Goal: Information Seeking & Learning: Understand process/instructions

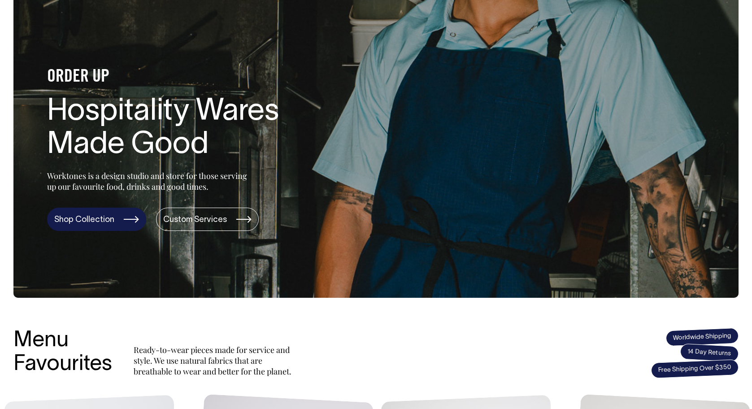
scroll to position [56, 0]
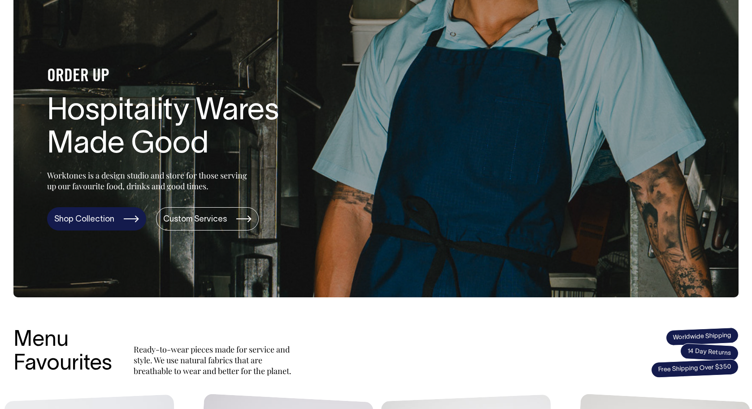
click at [107, 225] on link "Shop Collection" at bounding box center [96, 218] width 99 height 23
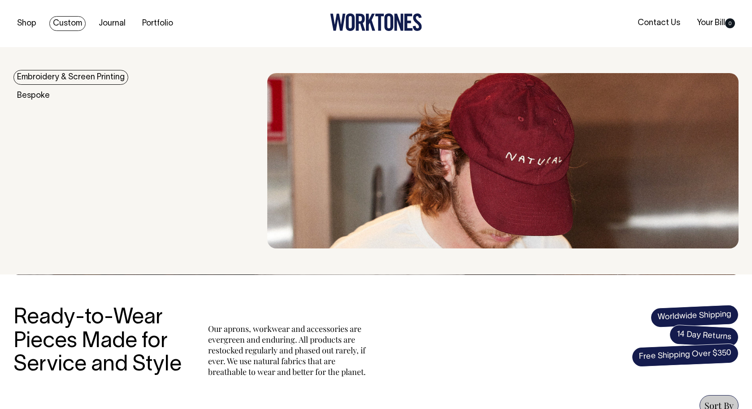
click at [63, 26] on link "Custom" at bounding box center [67, 23] width 36 height 15
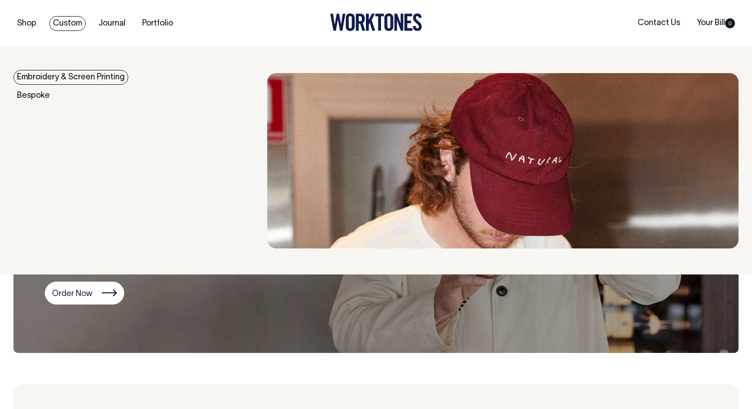
click at [61, 23] on link "Custom" at bounding box center [67, 23] width 36 height 15
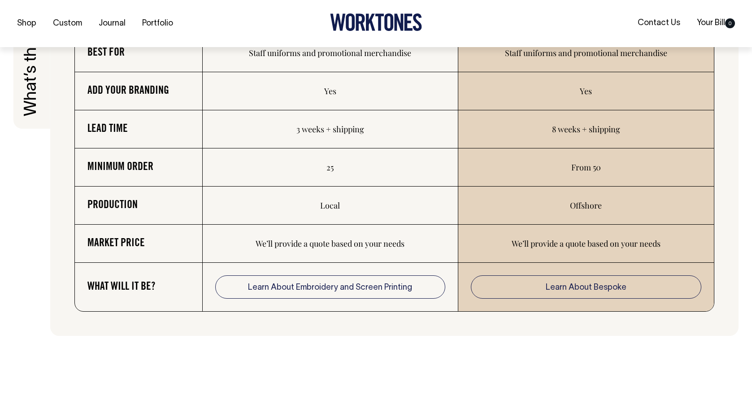
scroll to position [1517, 0]
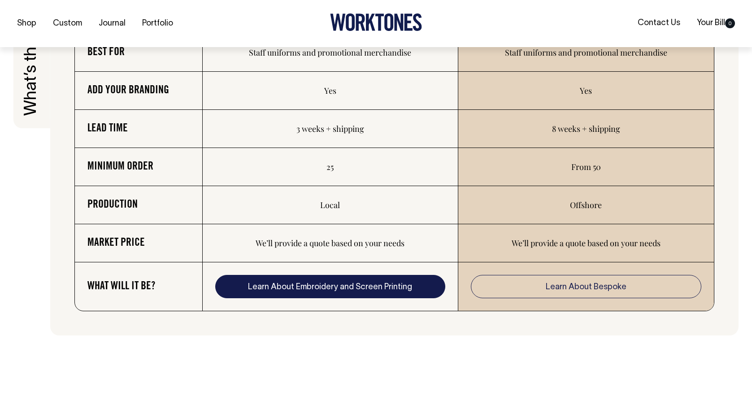
click at [399, 289] on link "Learn About Embroidery and Screen Printing" at bounding box center [330, 286] width 230 height 23
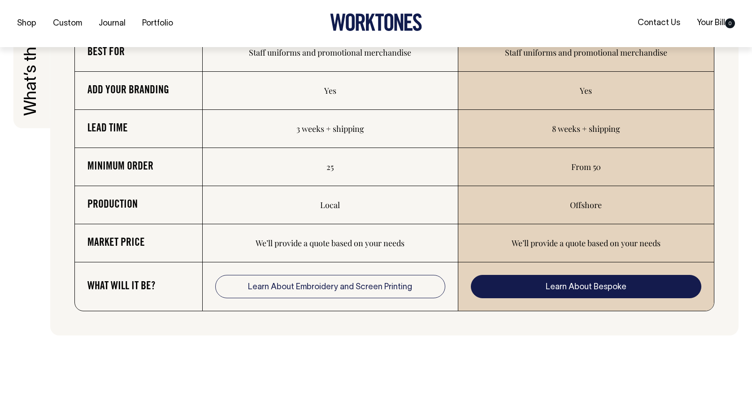
click at [541, 298] on link "Learn About Bespoke" at bounding box center [586, 286] width 230 height 23
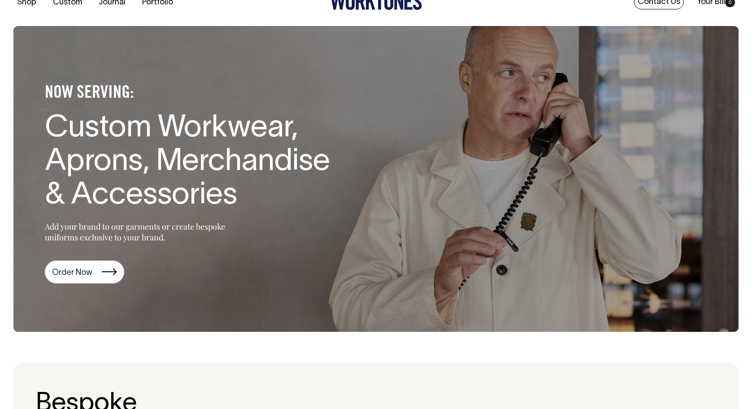
scroll to position [22, 0]
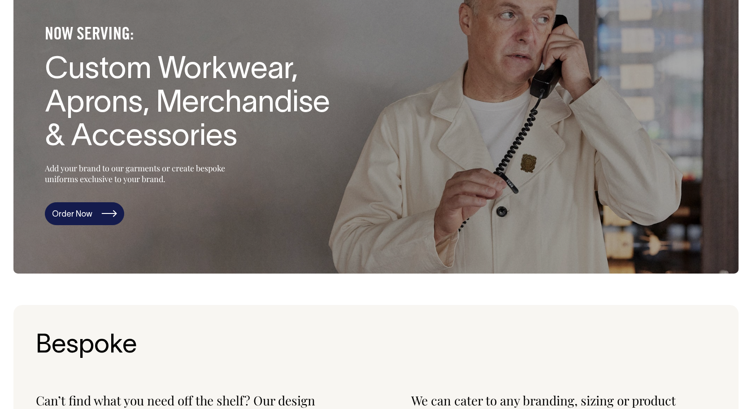
click at [99, 212] on link "Order Now" at bounding box center [84, 213] width 79 height 23
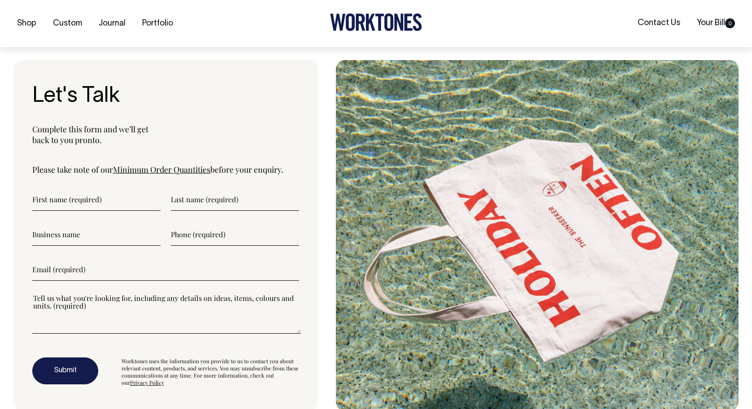
scroll to position [3023, 0]
click at [174, 164] on link "Minimum Order Quantities" at bounding box center [161, 169] width 97 height 11
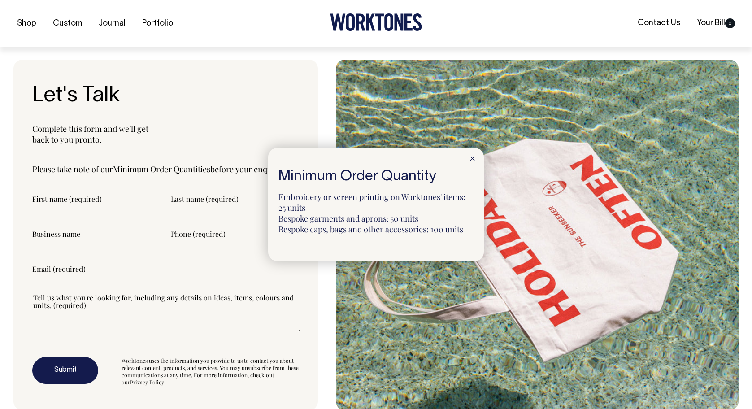
click at [251, 109] on div at bounding box center [376, 204] width 752 height 409
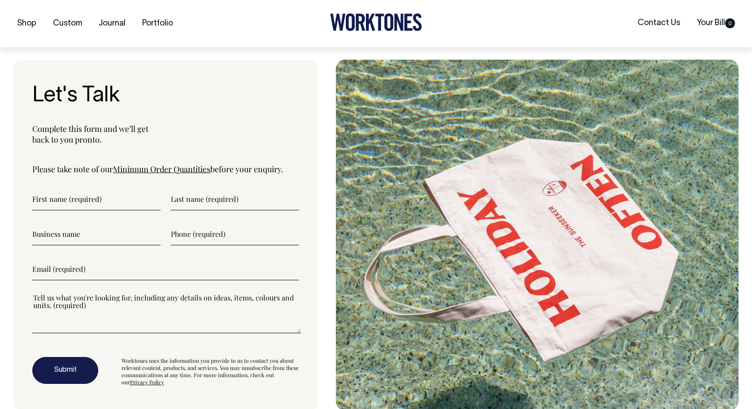
click at [187, 164] on link "Minimum Order Quantities" at bounding box center [161, 169] width 97 height 11
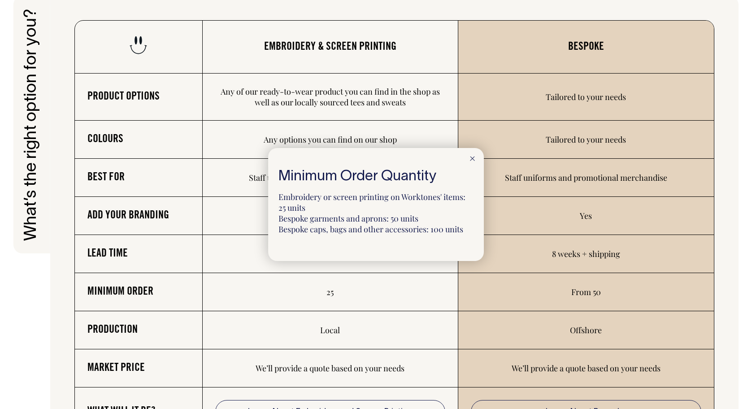
scroll to position [1392, 0]
click at [730, 85] on div at bounding box center [376, 204] width 752 height 409
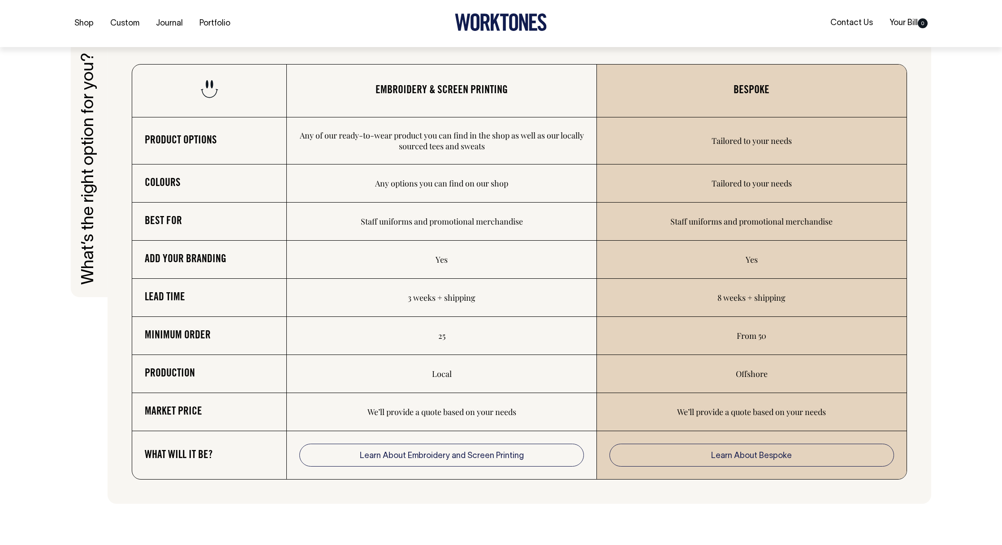
scroll to position [1436, 0]
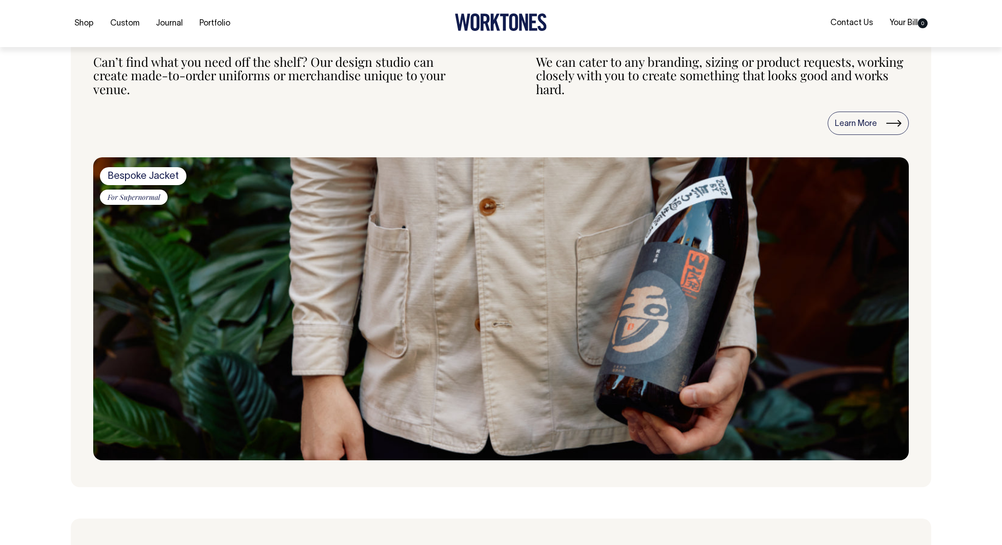
click at [733, 331] on img at bounding box center [501, 308] width 816 height 303
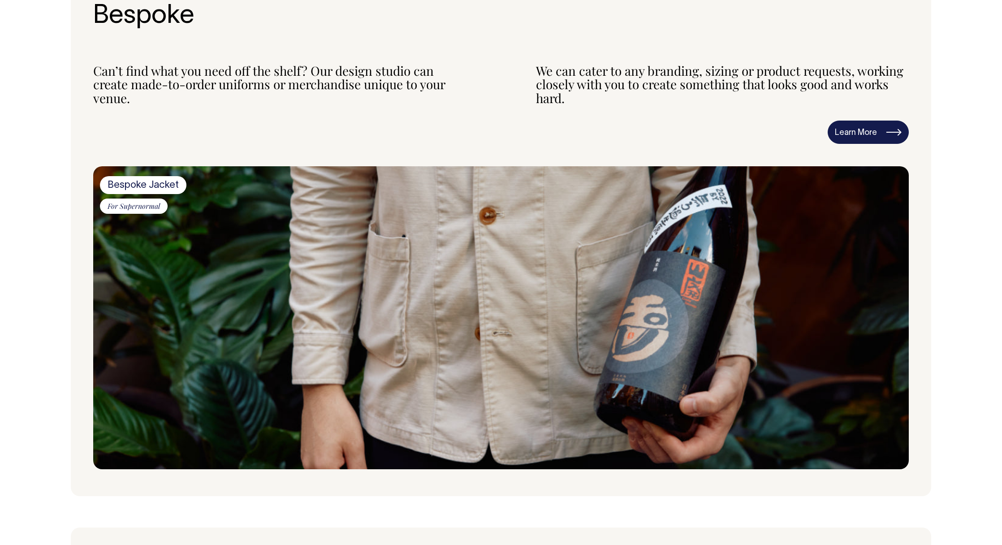
scroll to position [409, 0]
click at [751, 125] on link "Learn More" at bounding box center [868, 132] width 81 height 23
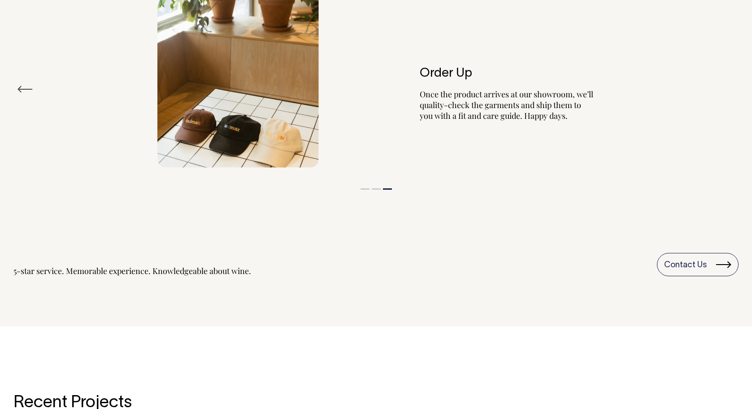
scroll to position [1043, 0]
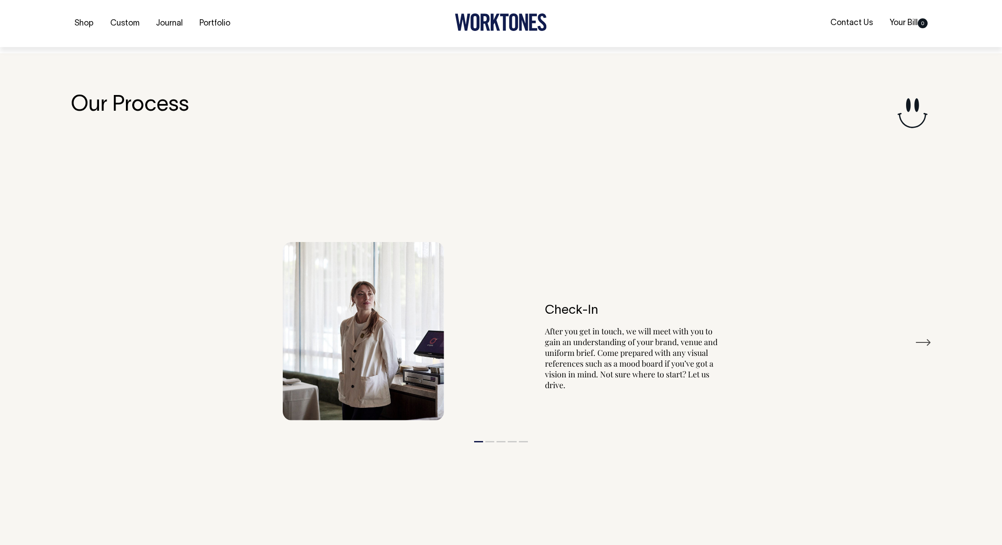
scroll to position [1661, 0]
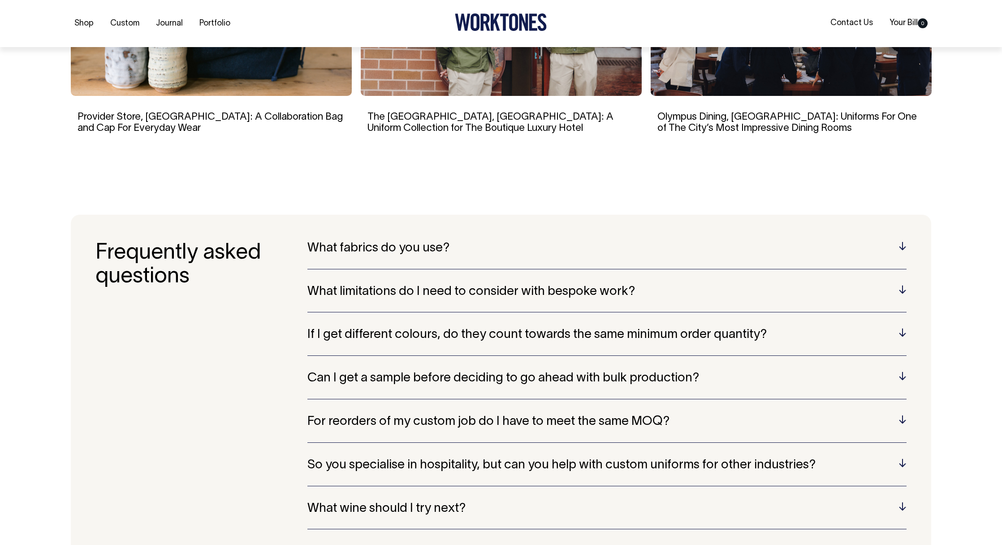
click at [834, 248] on h5 "What fabrics do you use?" at bounding box center [606, 249] width 599 height 14
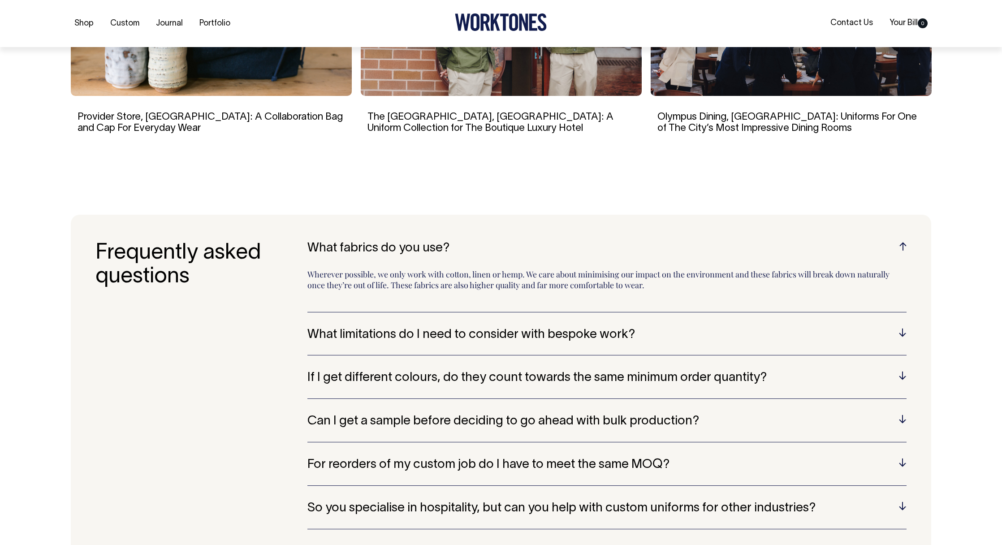
scroll to position [2491, 0]
click at [816, 328] on h5 "What limitations do I need to consider with bespoke work?" at bounding box center [606, 335] width 599 height 14
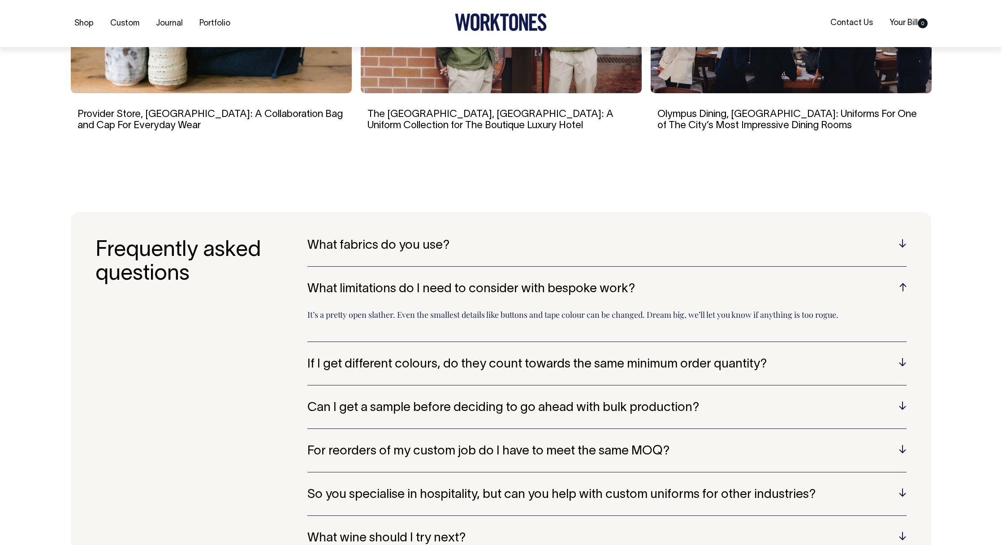
click at [815, 249] on h5 "What fabrics do you use?" at bounding box center [606, 246] width 599 height 14
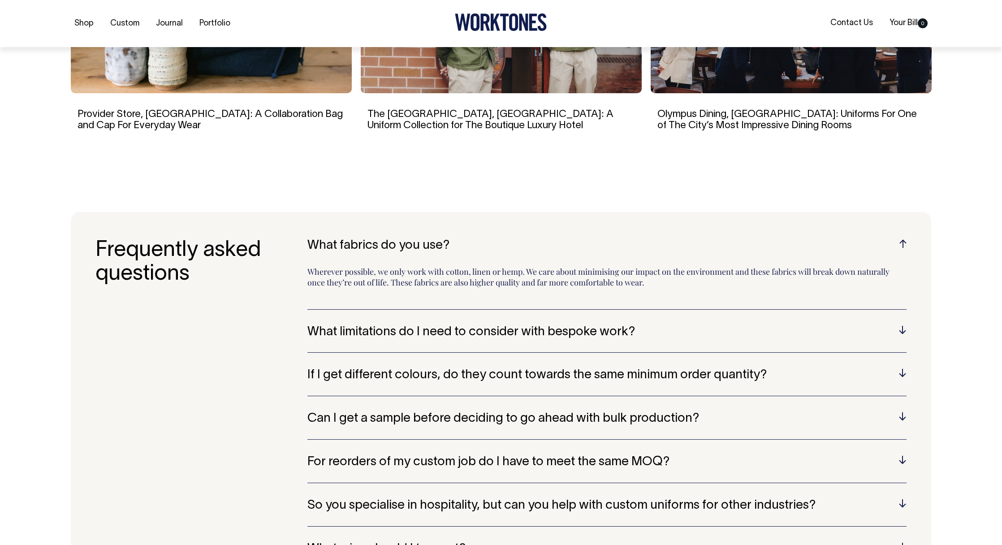
scroll to position [2494, 0]
click at [812, 261] on div "What fabrics do you use? Wherever possible, we only work with cotton, linen or …" at bounding box center [606, 273] width 599 height 71
click at [798, 318] on div "What fabrics do you use? Wherever possible, we only work with cotton, linen or …" at bounding box center [606, 411] width 599 height 347
click at [797, 334] on h5 "What limitations do I need to consider with bespoke work?" at bounding box center [606, 332] width 599 height 14
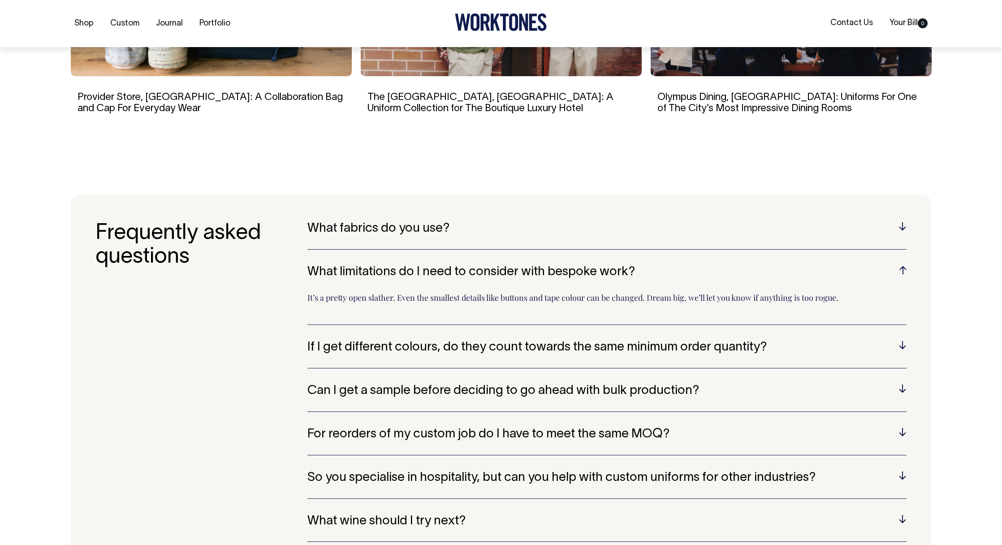
click at [791, 355] on div "If I get different colours, do they count towards the same minimum order quanti…" at bounding box center [606, 355] width 599 height 28
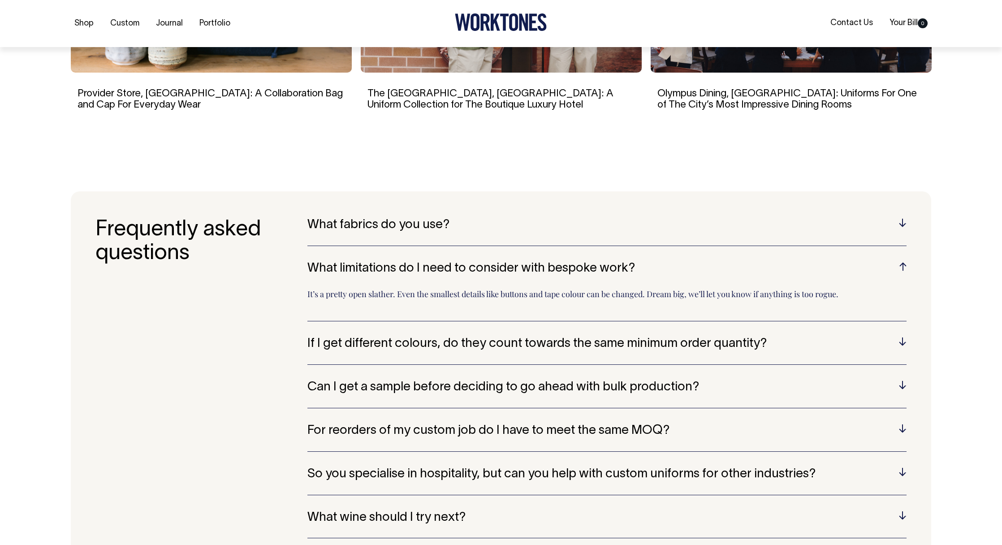
click at [790, 354] on div "If I get different colours, do they count towards the same minimum order quanti…" at bounding box center [606, 351] width 599 height 28
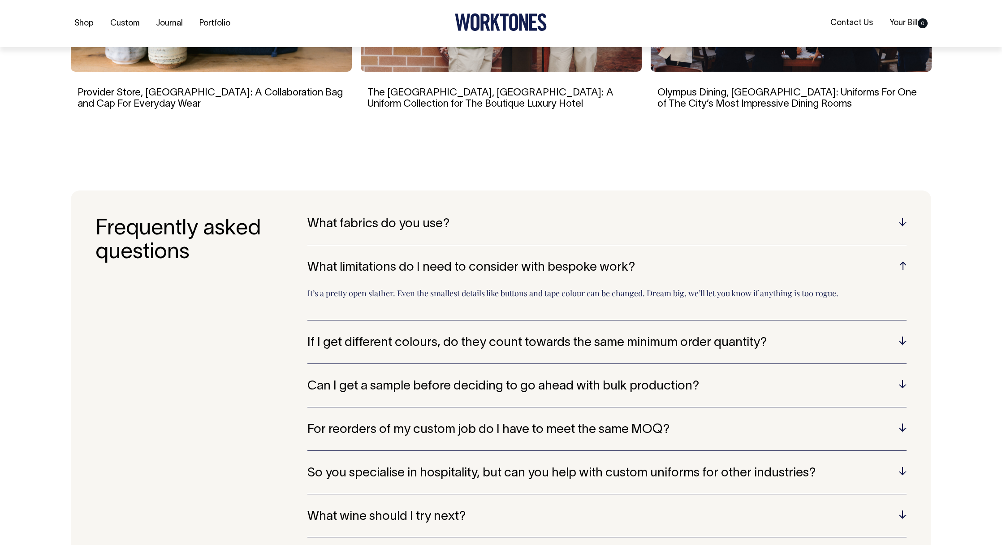
click at [791, 337] on h5 "If I get different colours, do they count towards the same minimum order quanti…" at bounding box center [606, 343] width 599 height 14
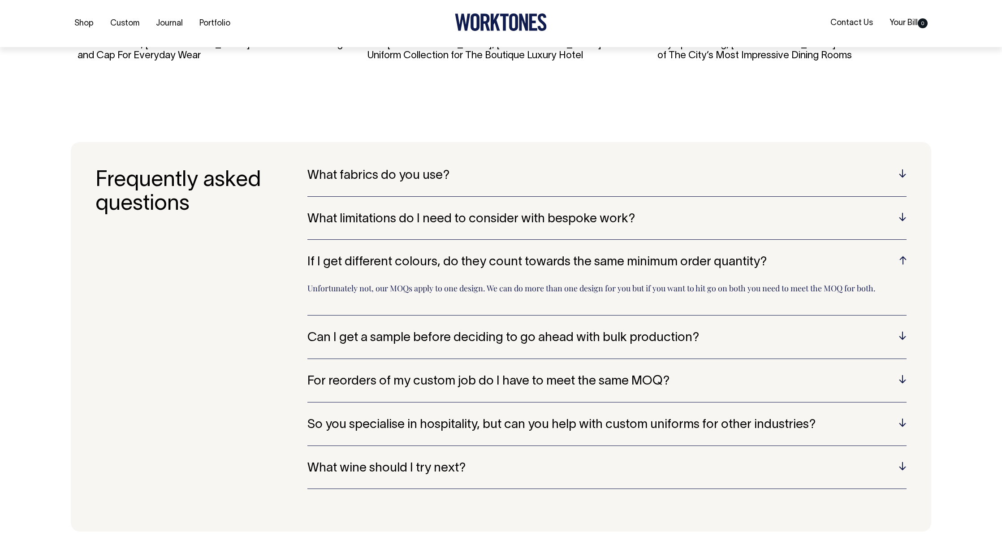
scroll to position [2564, 0]
click at [793, 326] on div "What fabrics do you use? Wherever possible, we only work with cotton, linen or …" at bounding box center [606, 337] width 599 height 336
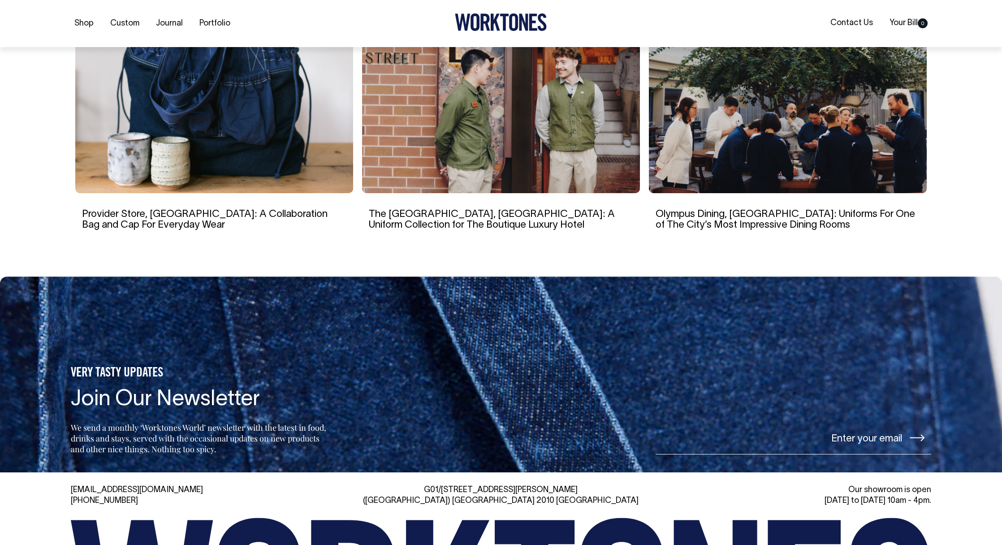
scroll to position [3644, 0]
